Goal: Check status

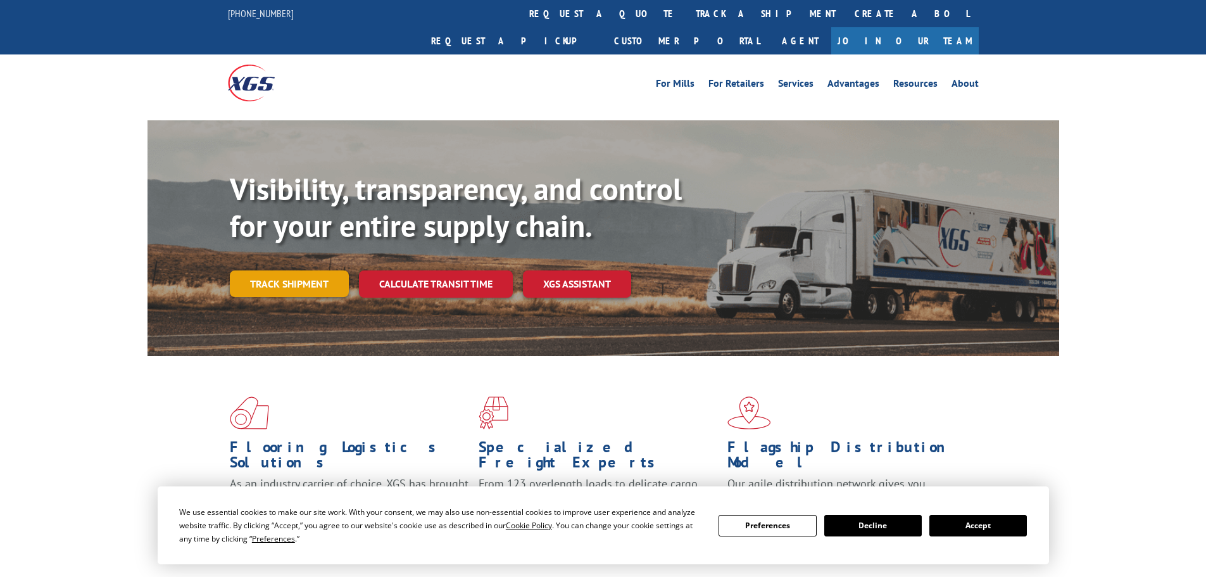
click at [282, 270] on link "Track shipment" at bounding box center [289, 283] width 119 height 27
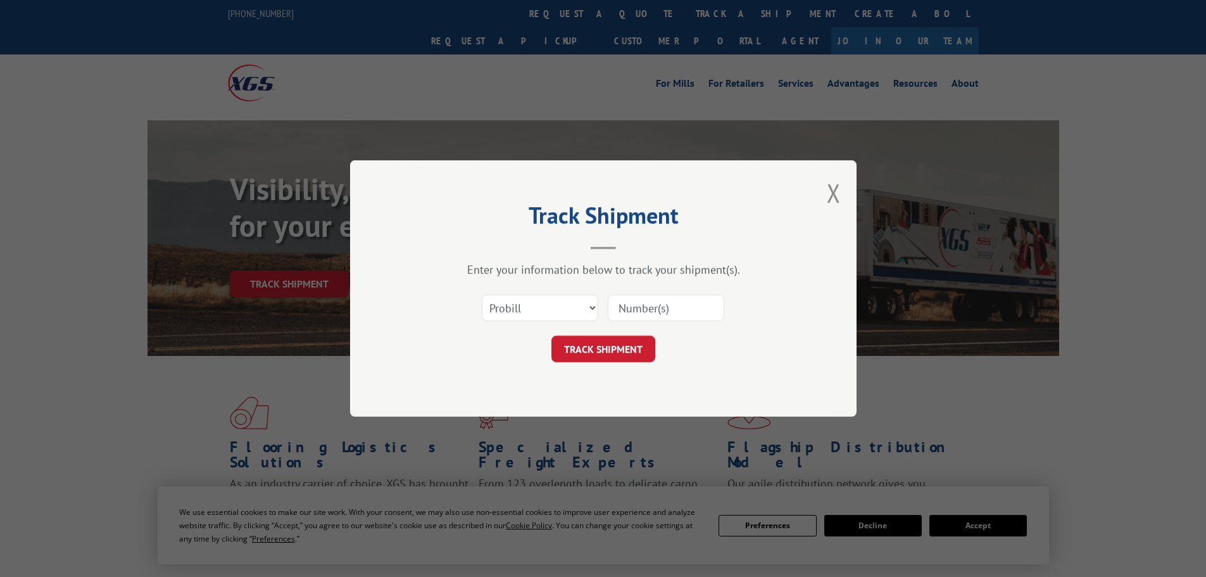
click at [645, 319] on input at bounding box center [666, 307] width 117 height 27
paste input "2844164"
type input "2844164"
click at [580, 307] on select "Select category... Probill BOL PO" at bounding box center [540, 307] width 117 height 27
select select "bol"
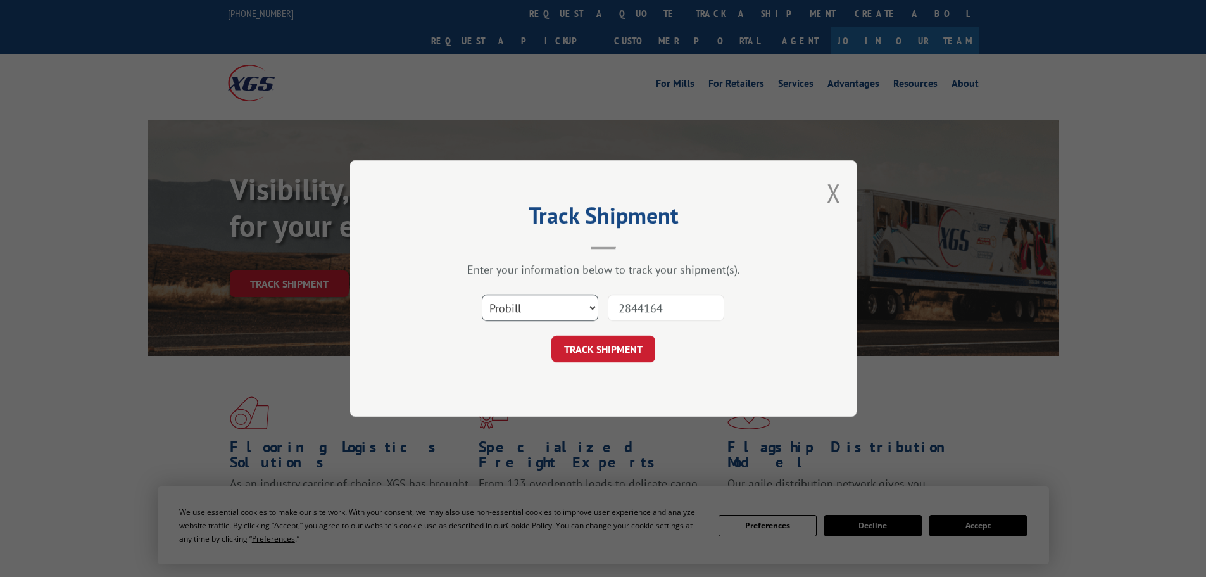
click at [482, 294] on select "Select category... Probill BOL PO" at bounding box center [540, 307] width 117 height 27
click at [600, 351] on button "TRACK SHIPMENT" at bounding box center [604, 349] width 104 height 27
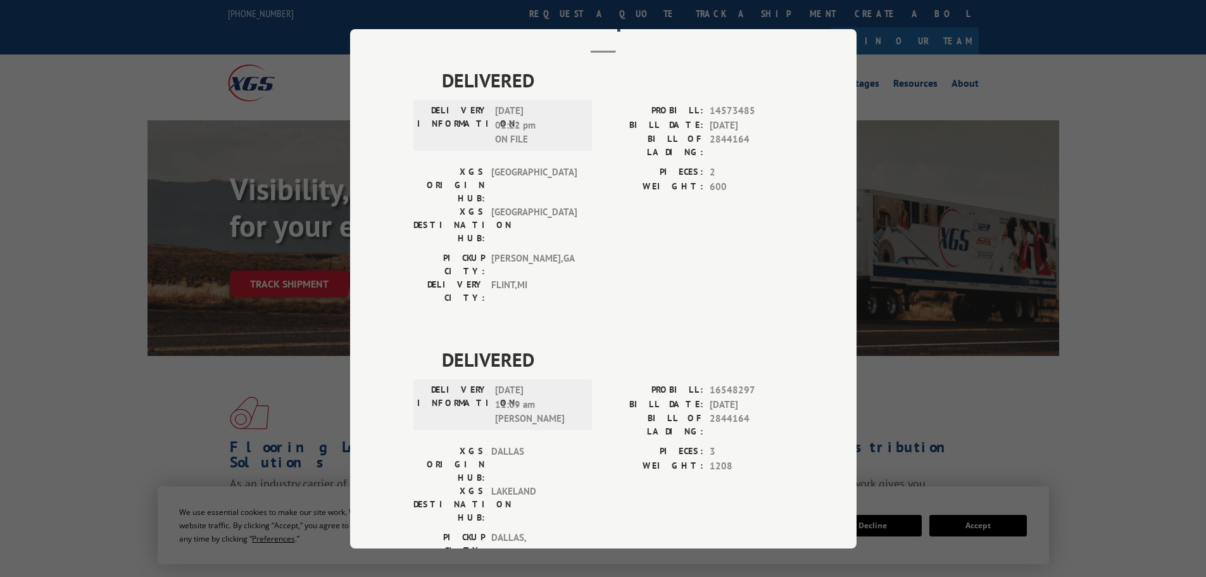
scroll to position [66, 0]
click at [976, 379] on div "Track Shipment DELIVERED DELIVERY INFORMATION: [DATE] 01:22 pm ON FILE PROBILL:…" at bounding box center [603, 288] width 1206 height 577
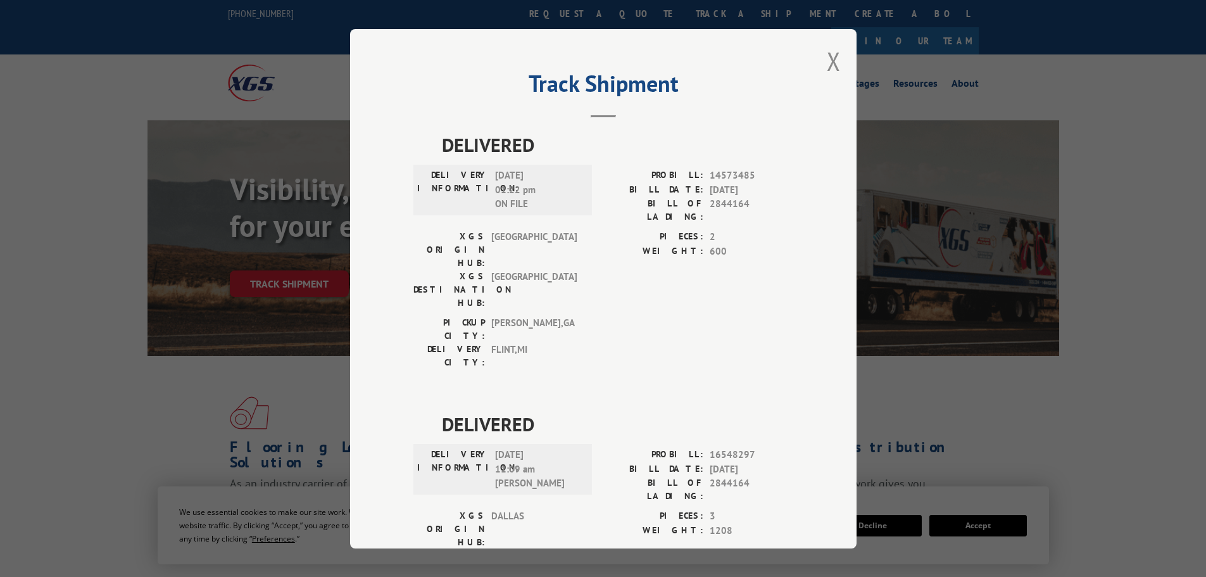
scroll to position [0, 0]
click at [828, 61] on button "Close modal" at bounding box center [834, 62] width 14 height 34
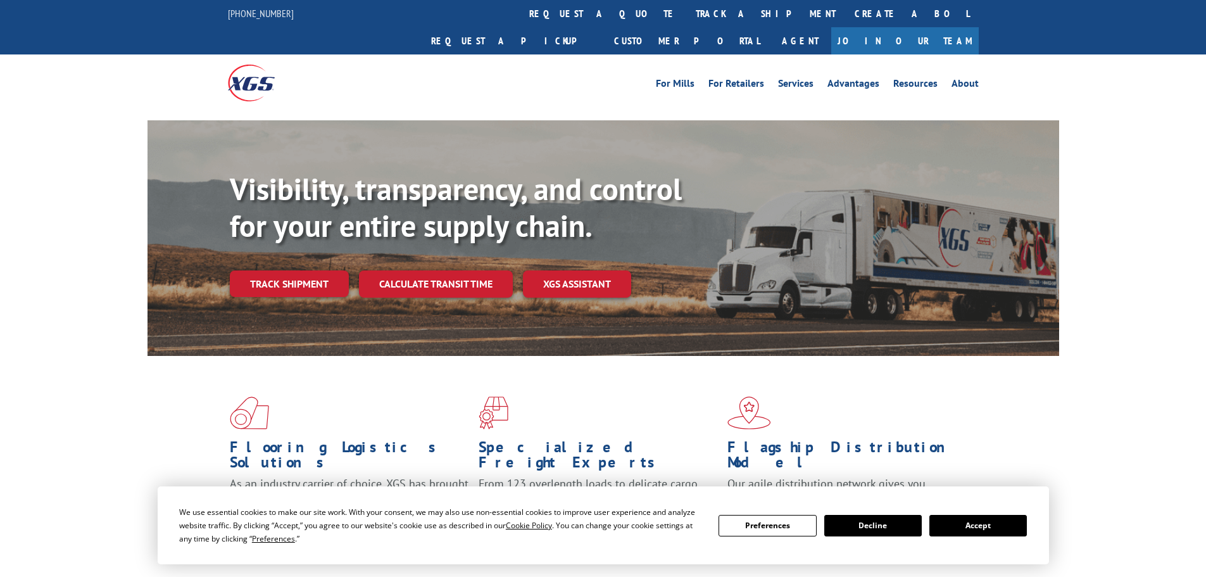
click at [972, 534] on button "Accept" at bounding box center [979, 526] width 98 height 22
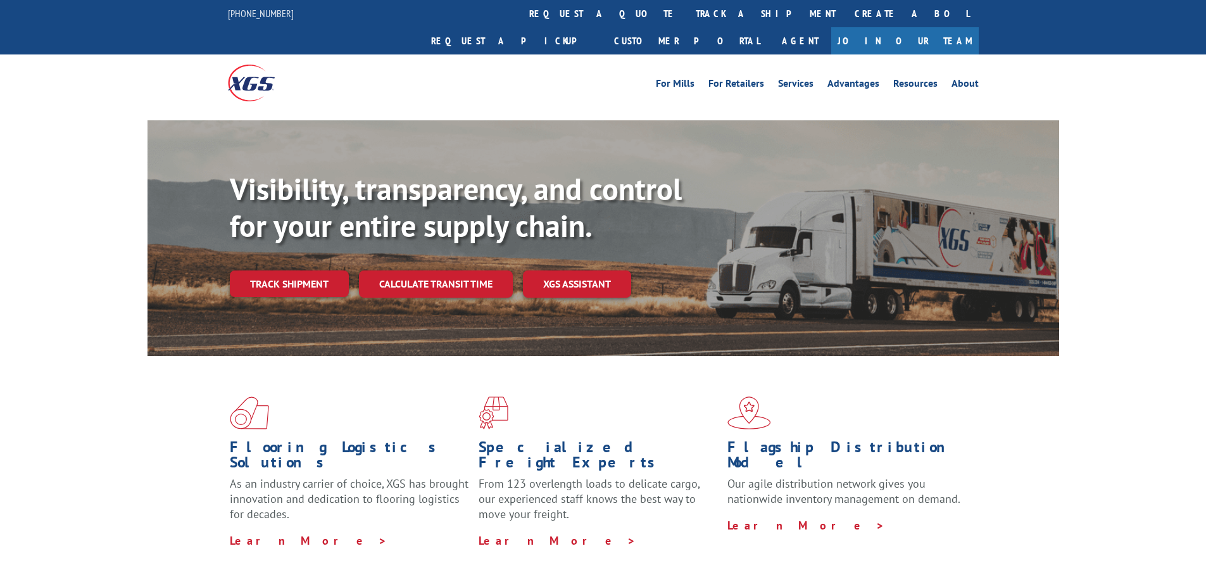
click at [1070, 471] on div "Flooring Logistics Solutions As an industry carrier of choice, XGS has brought …" at bounding box center [603, 483] width 1206 height 255
click at [310, 270] on link "Track shipment" at bounding box center [289, 283] width 119 height 27
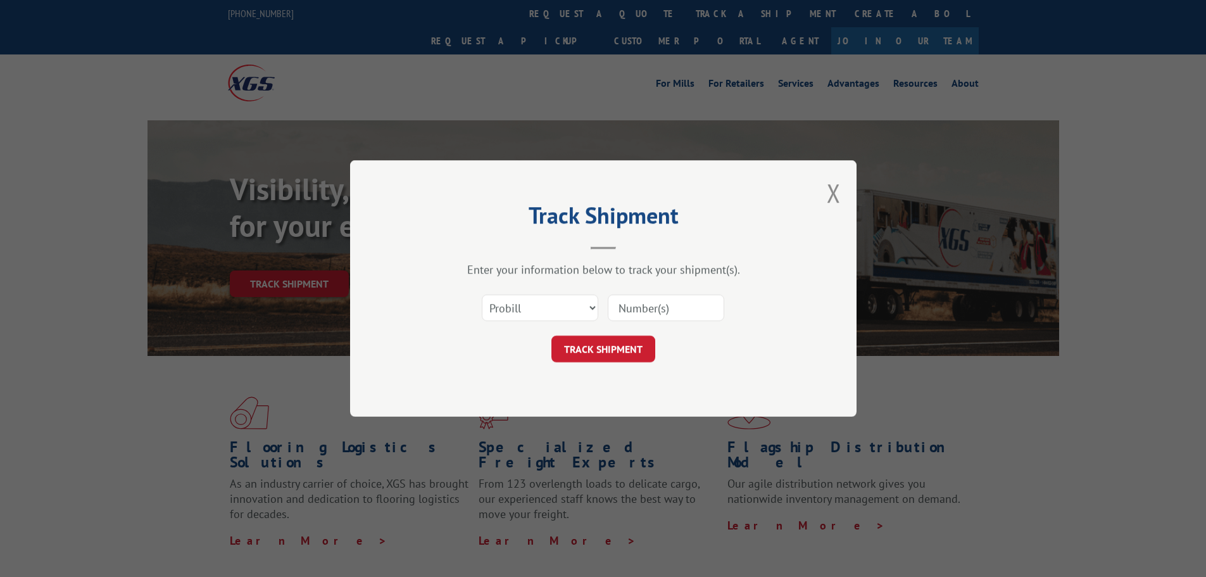
click at [641, 315] on input at bounding box center [666, 307] width 117 height 27
paste input "2844164"
type input "2844164"
click at [615, 351] on button "TRACK SHIPMENT" at bounding box center [604, 349] width 104 height 27
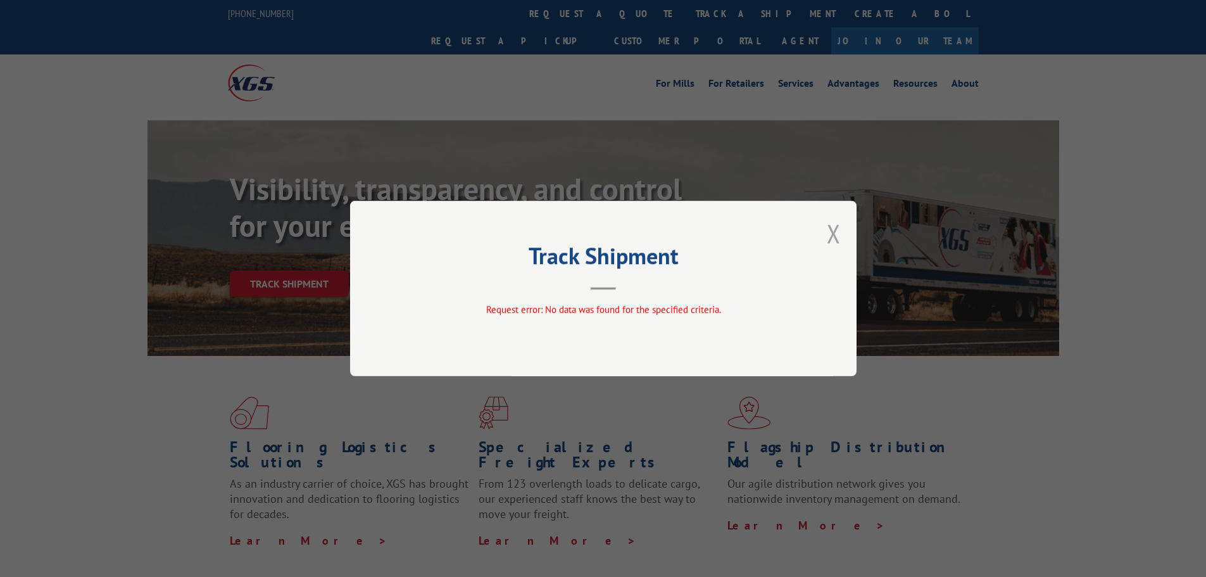
click at [833, 234] on button "Close modal" at bounding box center [834, 234] width 14 height 34
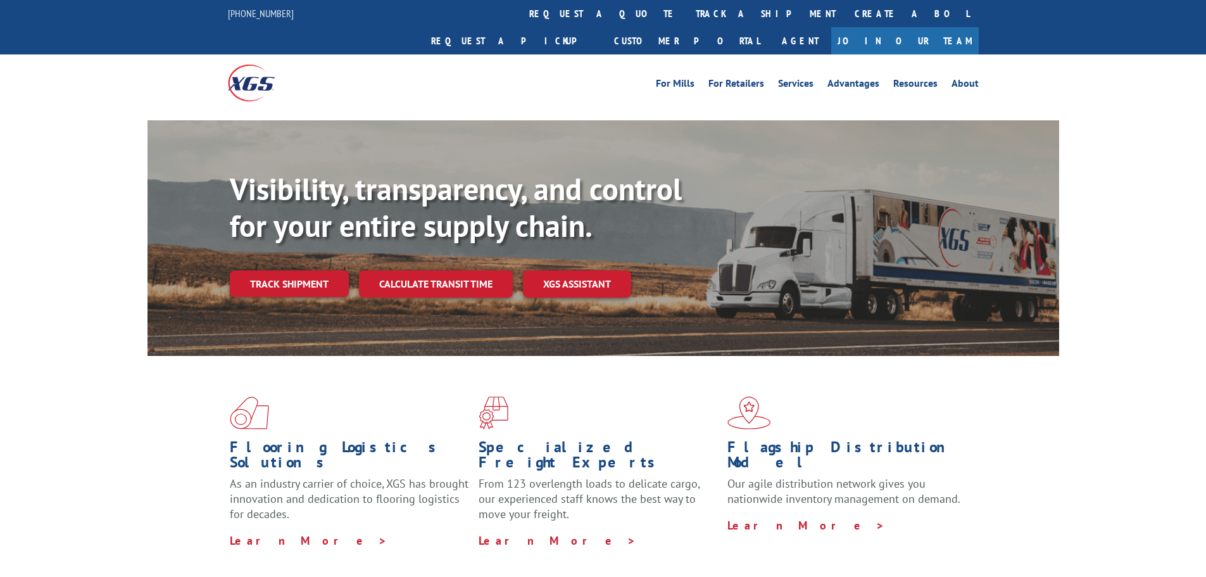
click at [1121, 239] on div "Visibility, transparency, and control for your entire supply chain. Track shipm…" at bounding box center [603, 250] width 1206 height 260
